Goal: Navigation & Orientation: Find specific page/section

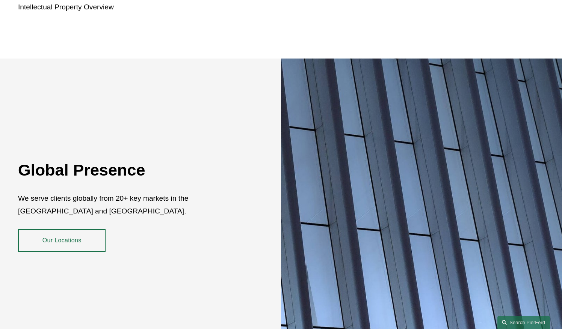
scroll to position [1341, 0]
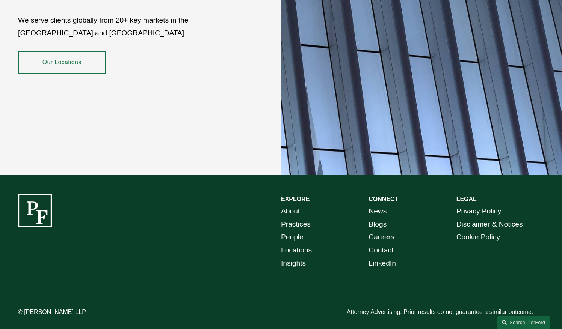
click at [42, 205] on div at bounding box center [35, 211] width 34 height 34
drag, startPoint x: 37, startPoint y: 205, endPoint x: 262, endPoint y: 188, distance: 225.5
click at [262, 194] on div "EXPLORE CONNECT About Practices People Locations Insights News Blogs Careers Co…" at bounding box center [281, 256] width 562 height 124
drag, startPoint x: 34, startPoint y: 178, endPoint x: 50, endPoint y: 222, distance: 46.9
click at [50, 222] on div "EXPLORE CONNECT About Practices People Locations Insights News Blogs Careers Co…" at bounding box center [281, 255] width 562 height 161
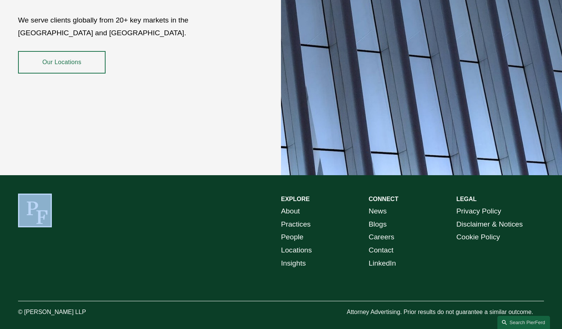
copy div
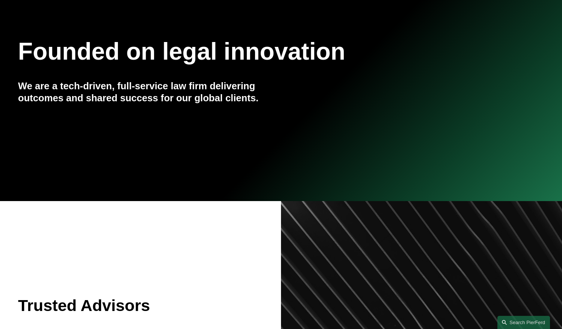
scroll to position [0, 0]
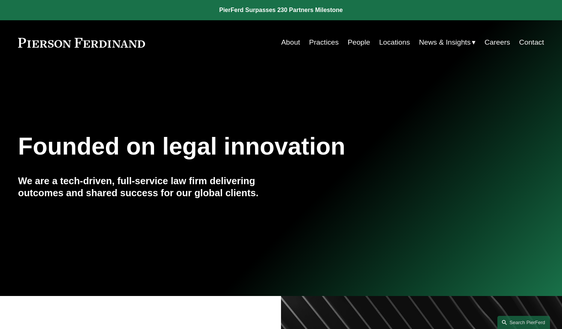
click at [291, 45] on link "About" at bounding box center [290, 42] width 19 height 14
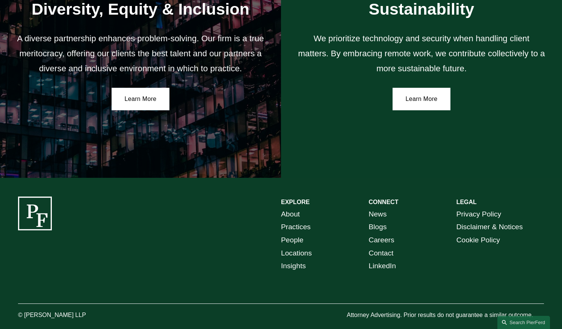
scroll to position [1300, 0]
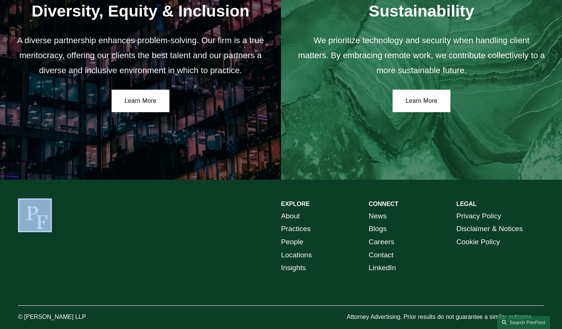
drag, startPoint x: 14, startPoint y: 190, endPoint x: 77, endPoint y: 226, distance: 72.6
click at [77, 226] on div "EXPLORE CONNECT About Practices People Locations Insights News Blogs Careers Co…" at bounding box center [281, 260] width 562 height 161
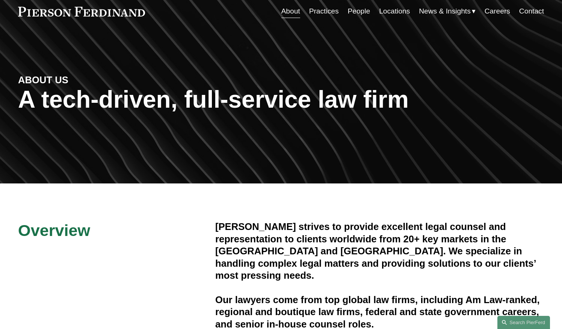
scroll to position [0, 0]
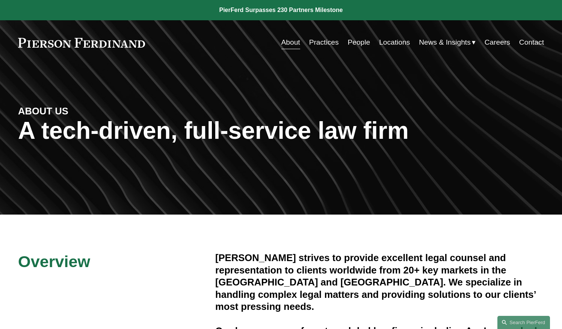
click at [325, 44] on link "Practices" at bounding box center [324, 42] width 30 height 14
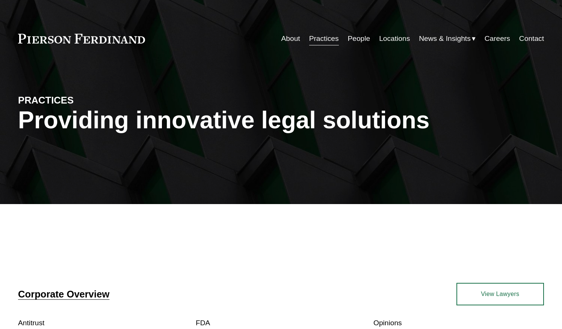
click at [359, 41] on link "People" at bounding box center [358, 39] width 23 height 14
